Goal: Task Accomplishment & Management: Use online tool/utility

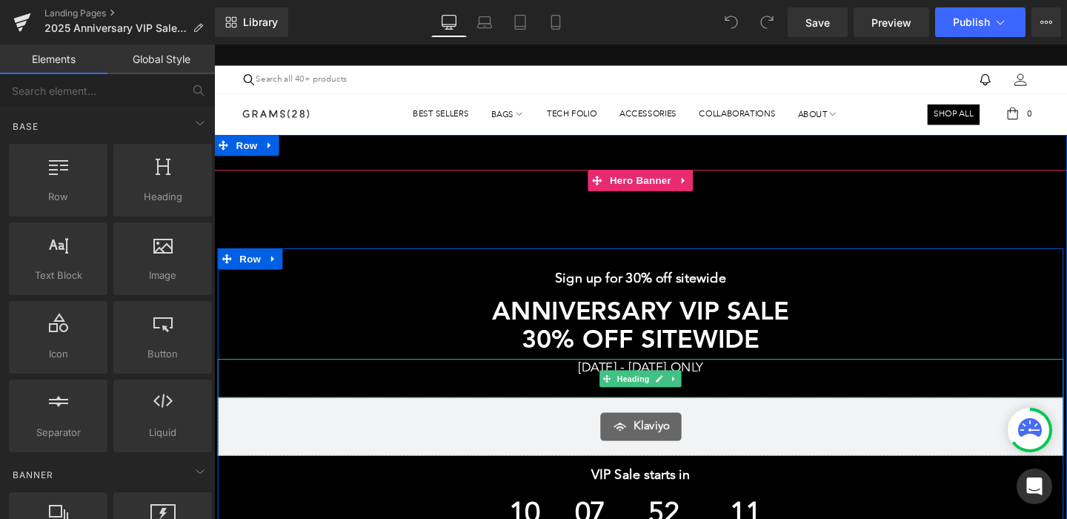
click at [584, 381] on h1 "[DATE] - [DATE] ONLY" at bounding box center [663, 385] width 890 height 20
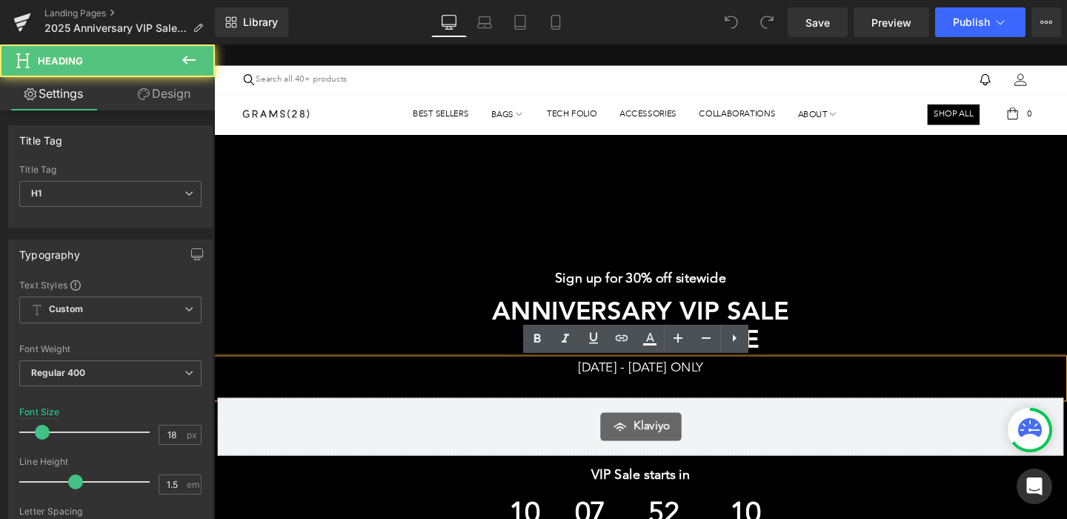
click at [567, 383] on h1 "[DATE] - [DATE] ONLY" at bounding box center [663, 385] width 890 height 20
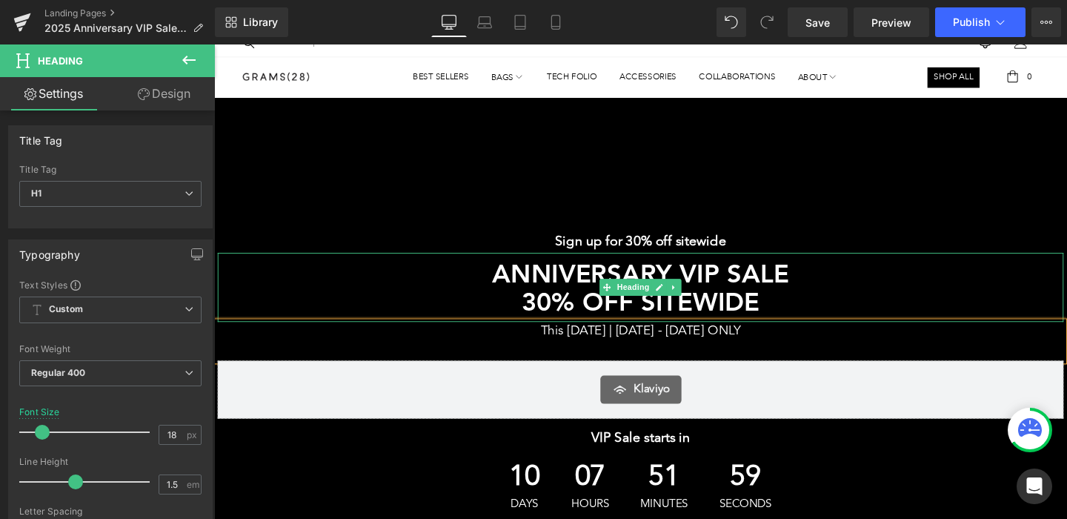
scroll to position [71, 0]
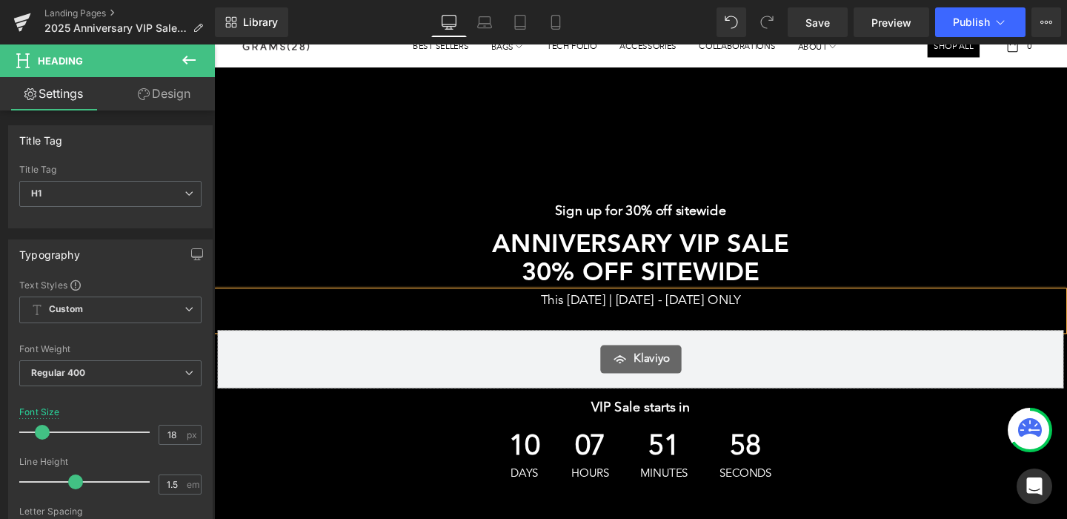
click at [758, 305] on h1 "This [DATE] | [DATE] - [DATE] ONLY" at bounding box center [663, 314] width 890 height 20
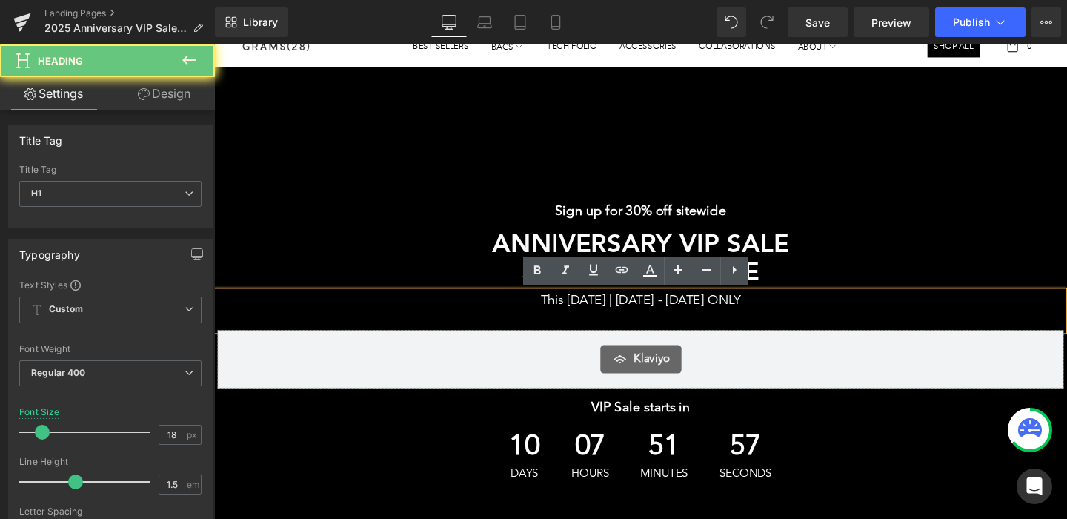
click at [812, 314] on h1 "This [DATE] | [DATE] - [DATE] ONLY" at bounding box center [663, 314] width 890 height 20
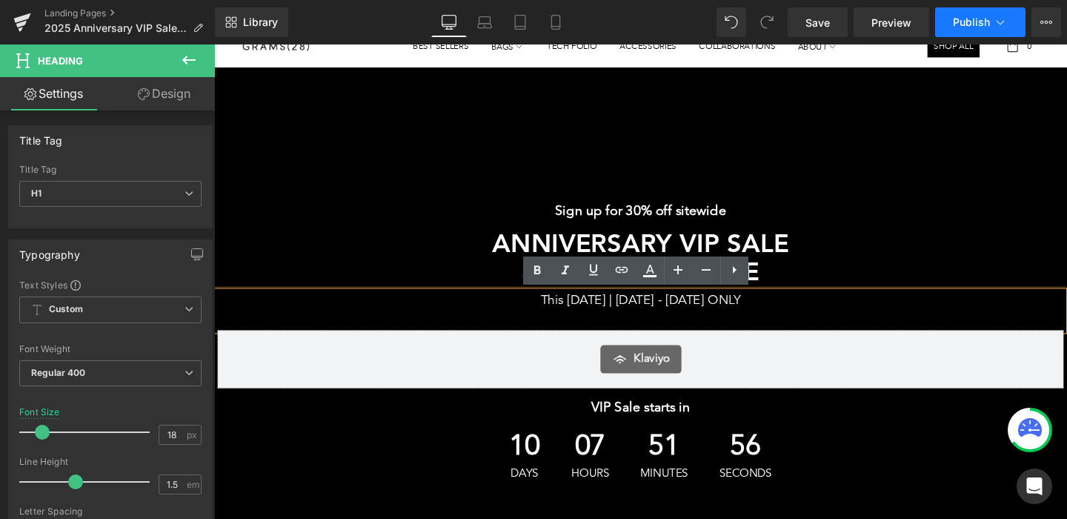
click at [978, 21] on span "Publish" at bounding box center [971, 22] width 37 height 12
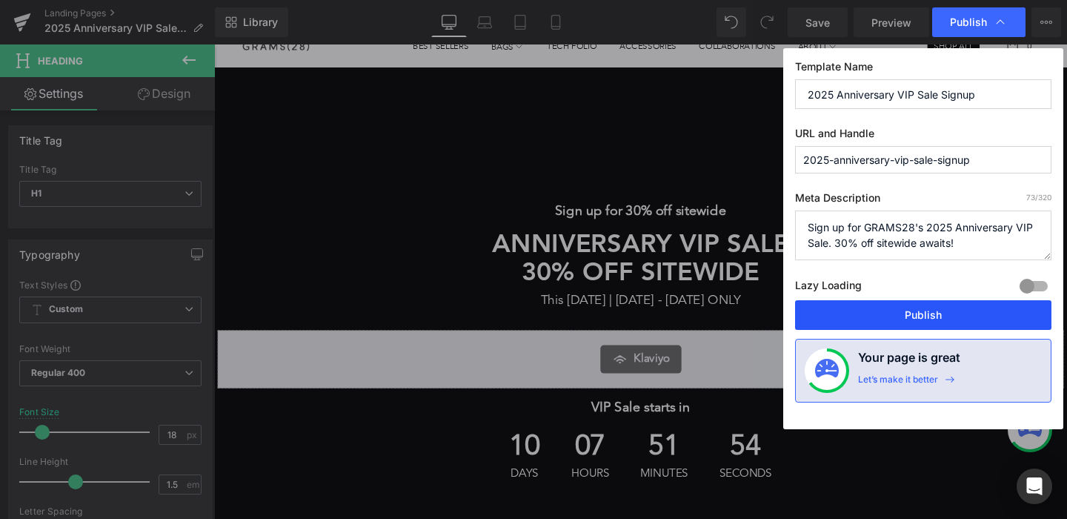
click at [921, 312] on button "Publish" at bounding box center [923, 315] width 256 height 30
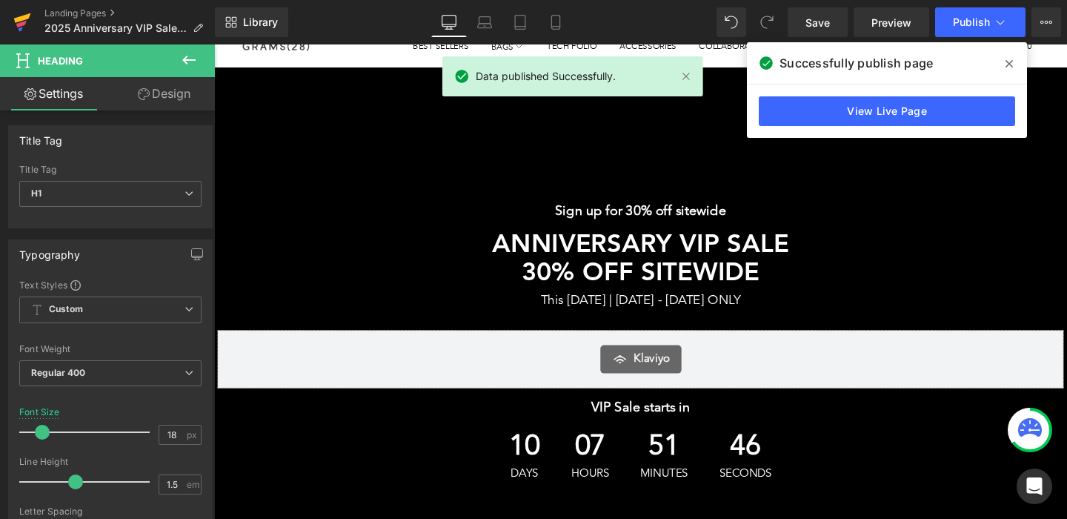
click at [23, 16] on icon at bounding box center [22, 18] width 17 height 10
